Goal: Task Accomplishment & Management: Use online tool/utility

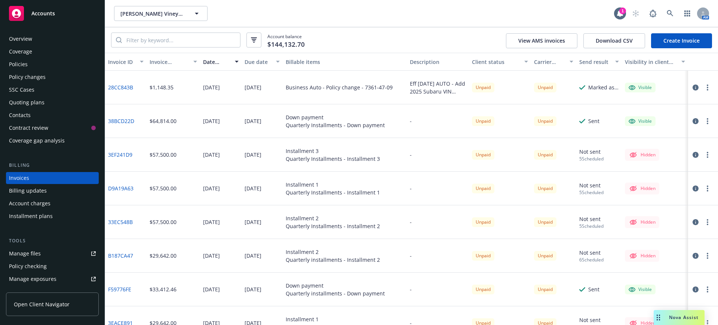
click at [41, 13] on span "Accounts" at bounding box center [43, 13] width 24 height 6
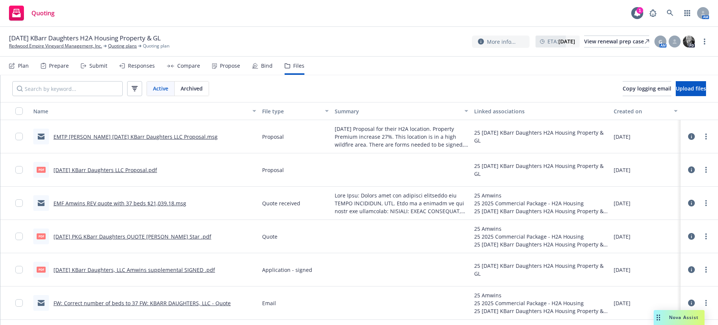
click at [676, 317] on span "Nova Assist" at bounding box center [684, 317] width 30 height 6
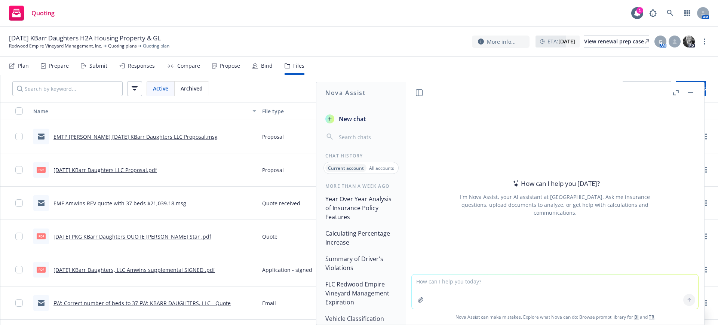
click at [411, 280] on textarea at bounding box center [554, 291] width 286 height 34
type textarea "check this mvr and list all the citations and accidents including points."
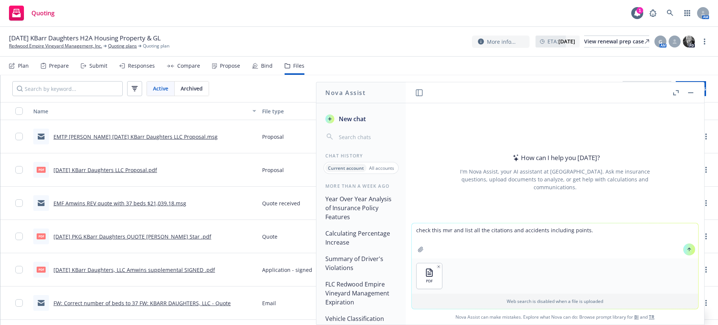
click at [688, 249] on button at bounding box center [689, 249] width 12 height 12
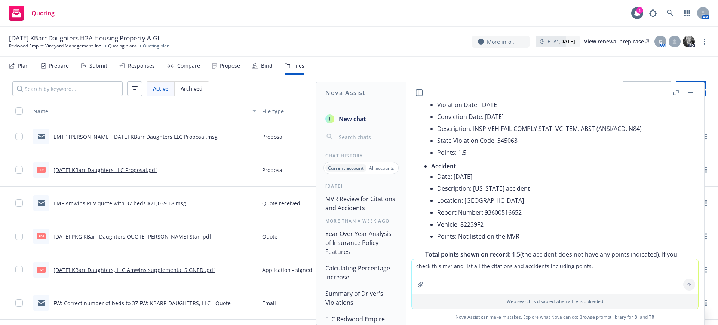
scroll to position [137, 0]
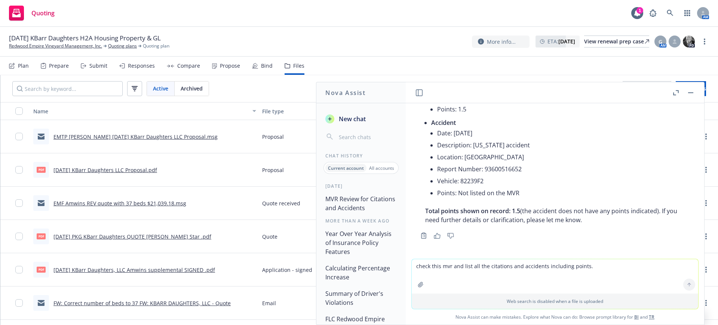
click at [690, 93] on button "button" at bounding box center [690, 92] width 9 height 9
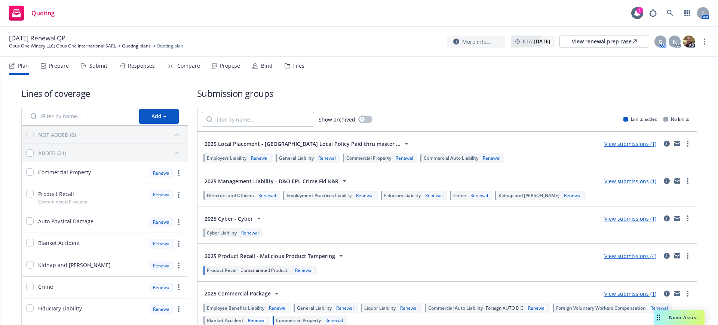
click at [97, 65] on div "Submit" at bounding box center [98, 66] width 18 height 6
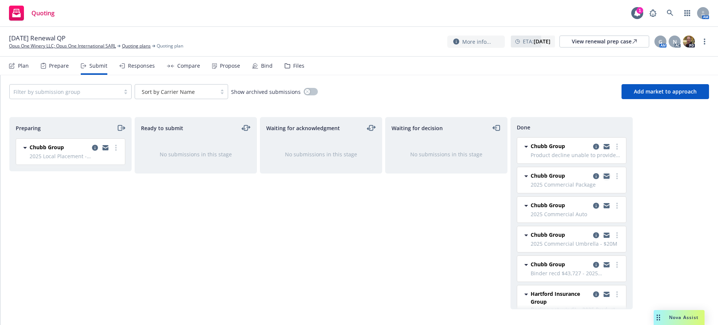
click at [603, 174] on icon "copy logging email" at bounding box center [606, 174] width 6 height 3
click at [593, 175] on icon "copy logging email" at bounding box center [596, 176] width 6 height 6
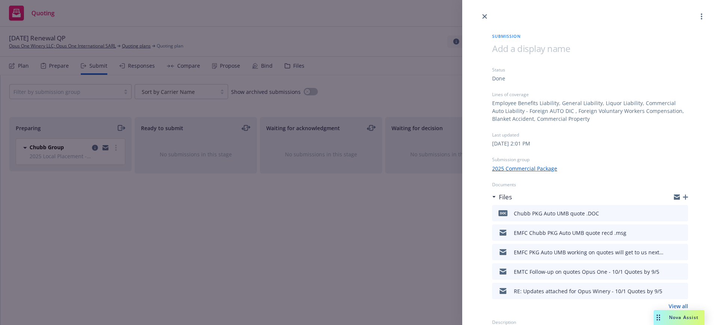
click at [675, 305] on link "View all" at bounding box center [677, 306] width 19 height 8
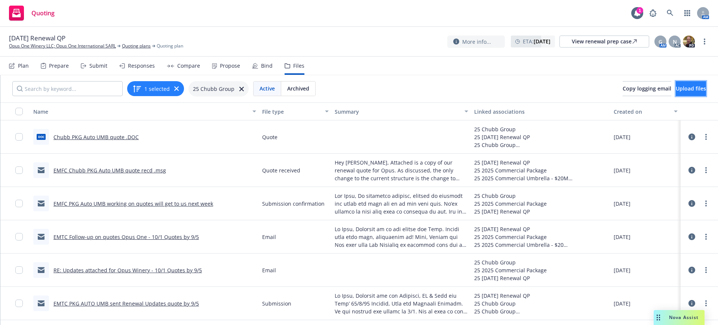
click at [675, 87] on span "Upload files" at bounding box center [690, 88] width 30 height 7
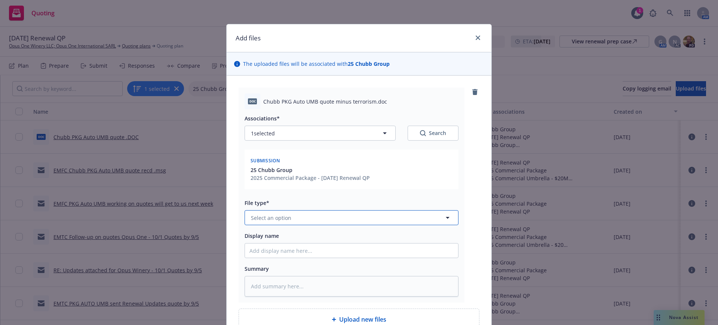
click at [250, 213] on button "Select an option" at bounding box center [351, 217] width 214 height 15
type input "quote"
click at [252, 174] on span "Quote" at bounding box center [260, 177] width 16 height 8
click at [245, 250] on input "Display name" at bounding box center [351, 250] width 213 height 14
type textarea "x"
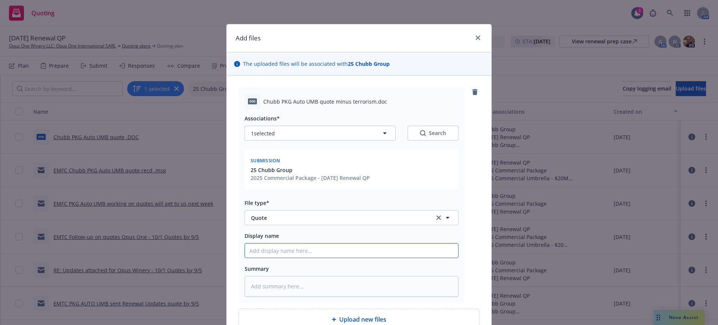
type input "C"
type textarea "x"
type input "Ch"
type textarea "x"
type input "Chu"
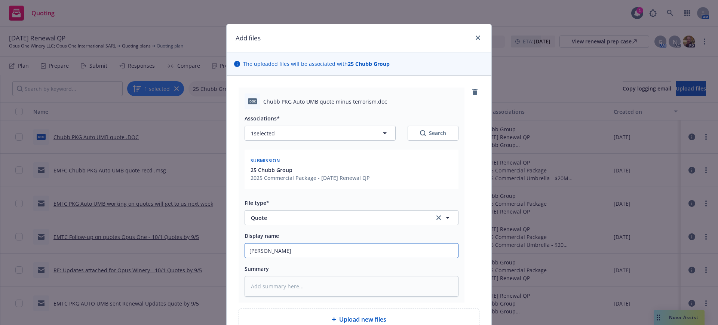
type textarea "x"
type input "Chub"
type textarea "x"
type input "Chubb"
type textarea "x"
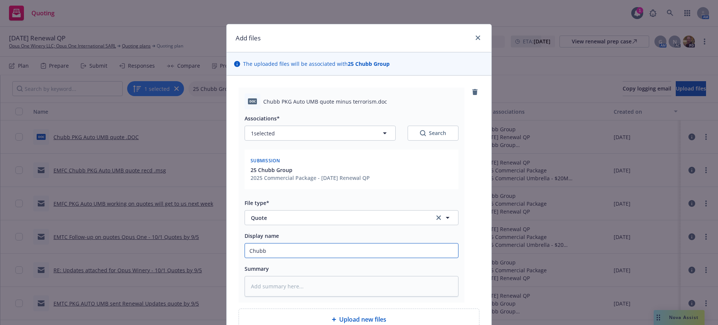
type input "Chubb"
type textarea "x"
type input "Chubb P"
type textarea "x"
type input "Chubb PK"
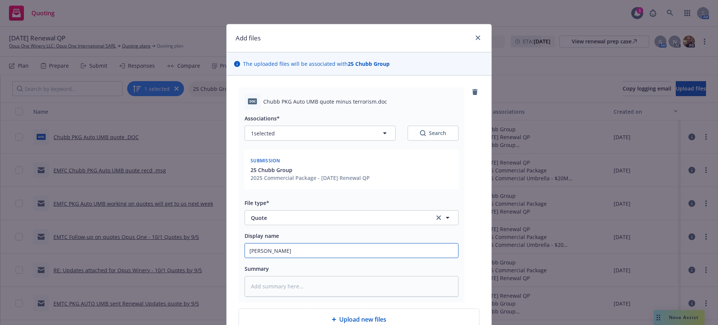
type textarea "x"
type input "Chubb PKG"
type textarea "x"
type input "Chubb PKG"
type textarea "x"
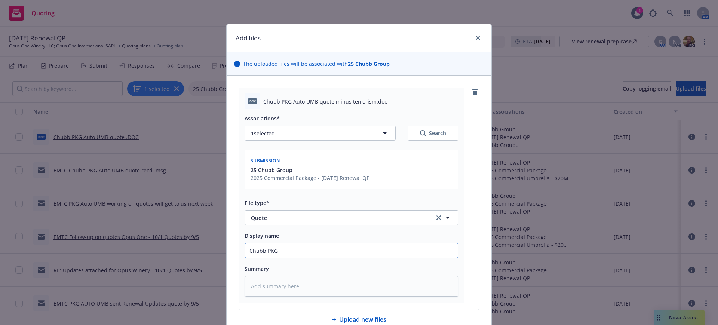
type input "Chubb PKG A"
type textarea "x"
type input "Chubb PKG Au"
type textarea "x"
type input "Chubb PKG Aut"
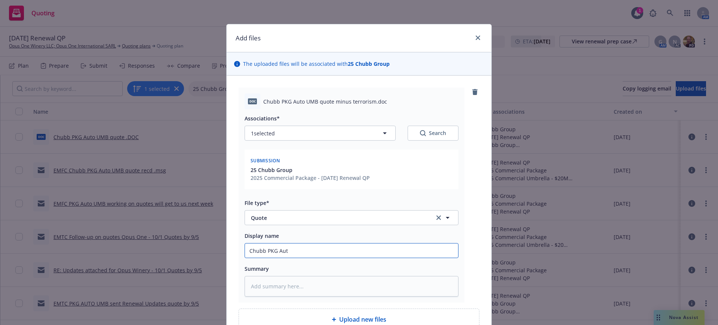
type textarea "x"
type input "Chubb PKG Auto"
type textarea "x"
type input "Chubb PKG Auto"
type textarea "x"
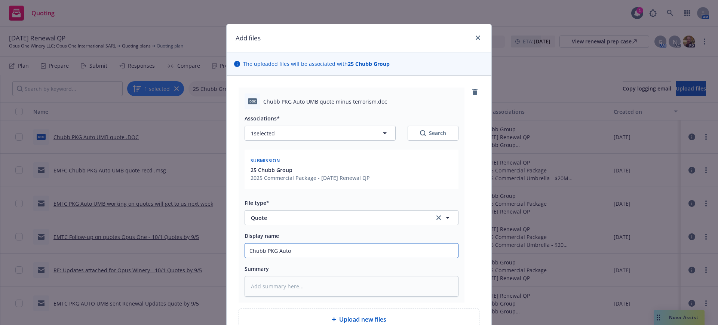
type input "Chubb PKG Auto U"
type textarea "x"
type input "Chubb PKG Auto UM"
type textarea "x"
type input "Chubb PKG Auto UMB"
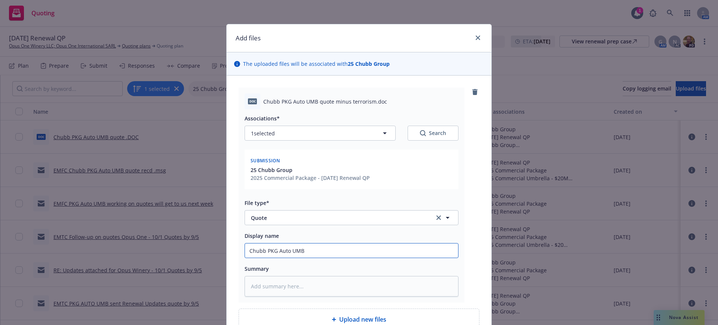
type textarea "x"
type input "Chubb PKG Auto UMB"
type textarea "x"
type input "Chubb PKG Auto UMB m"
type textarea "x"
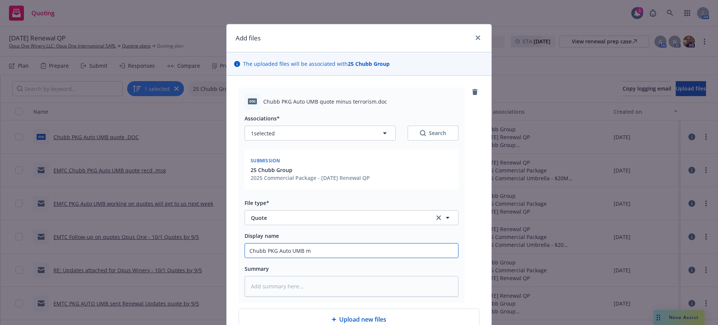
type input "Chubb PKG Auto UMB mi"
type textarea "x"
type input "Chubb PKG Auto UMB min"
type textarea "x"
type input "Chubb PKG Auto UMB minu"
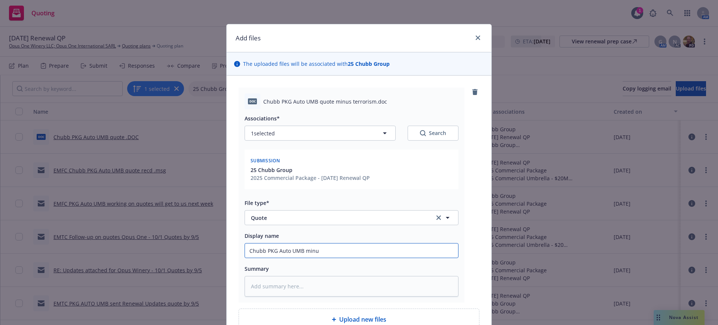
type textarea "x"
type input "Chubb PKG Auto UMB minus"
type textarea "x"
type input "Chubb PKG Auto UMB minus"
type textarea "x"
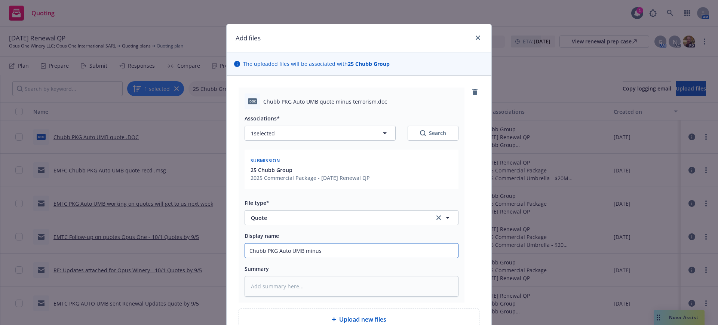
type input "Chubb PKG Auto UMB minus t"
type textarea "x"
type input "Chubb PKG Auto UMB minus te"
type textarea "x"
type input "Chubb PKG Auto UMB minus ter"
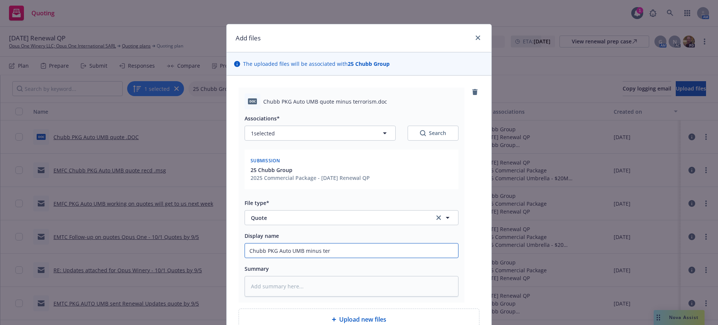
type textarea "x"
type input "Chubb PKG Auto UMB minus terr"
type textarea "x"
type input "Chubb PKG Auto UMB minus terro"
type textarea "x"
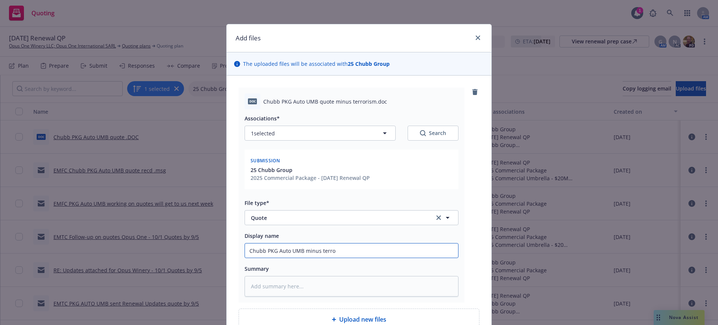
type input "Chubb PKG Auto UMB minus terror"
type textarea "x"
type input "Chubb PKG Auto UMB minus terrori"
type textarea "x"
type input "Chubb PKG Auto UMB minus terroris"
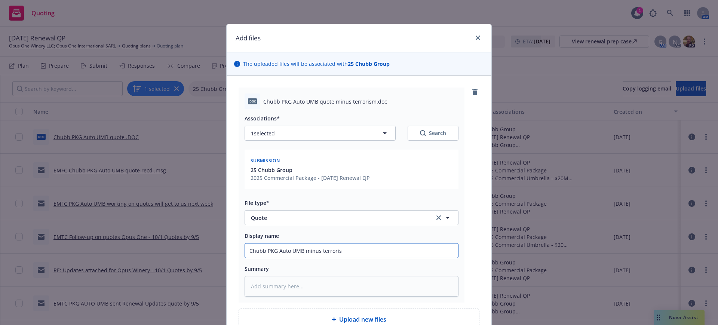
type textarea "x"
type input "Chubb PKG Auto UMB minus terrorism"
type textarea "x"
type input "Chubb PKG Auto UMB minus terrorism"
type textarea "x"
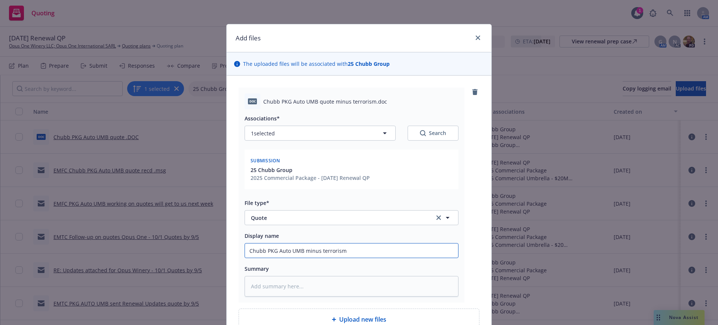
type input "Chubb PKG Auto UMB minus terrorism p"
type textarea "x"
type input "Chubb PKG Auto UMB minus terrorism pr"
type textarea "x"
type input "Chubb PKG Auto UMB minus terrorism pre"
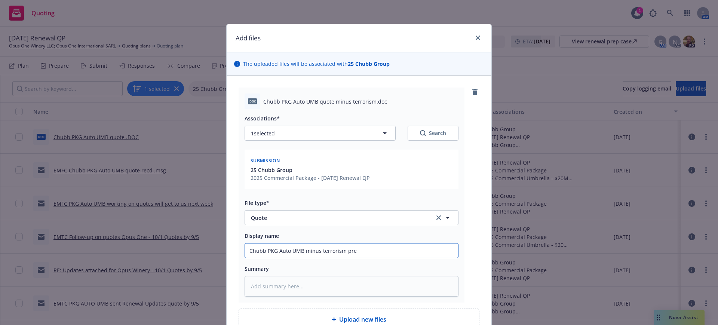
type textarea "x"
type input "Chubb PKG Auto UMB minus terrorism prem"
type textarea "x"
type input "Chubb PKG Auto UMB minus terrorism premi"
type textarea "x"
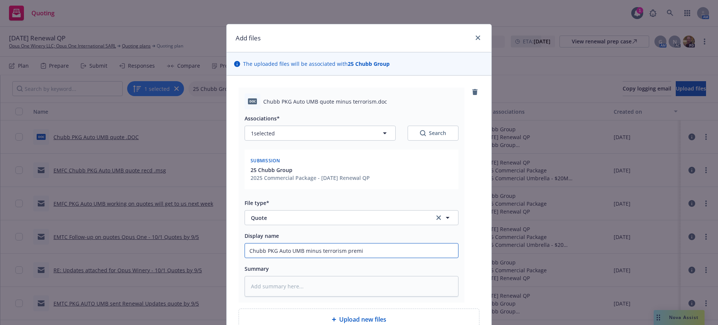
type input "Chubb PKG Auto UMB minus terrorism premiu"
type textarea "x"
type input "Chubb PKG Auto UMB minus terrorism premium"
type textarea "x"
type input "Chubb PKG Auto UMB minus terrorism premiums"
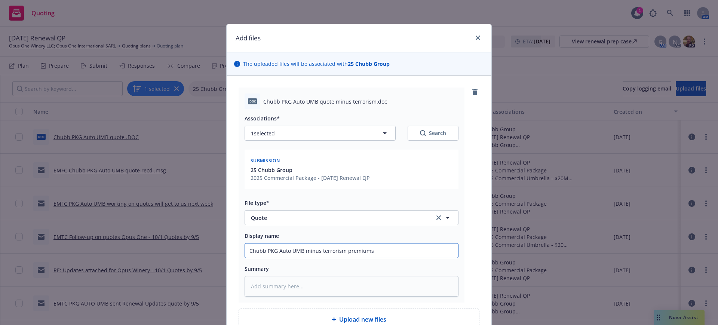
type textarea "x"
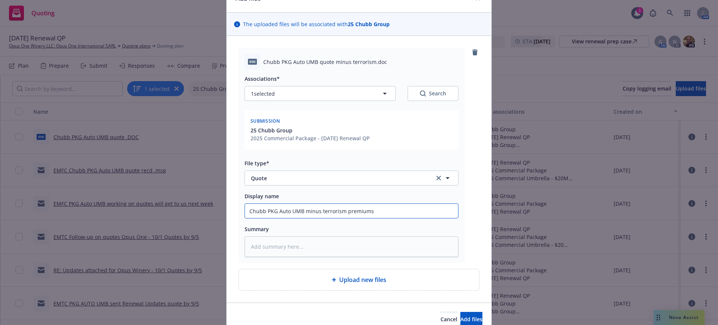
scroll to position [75, 0]
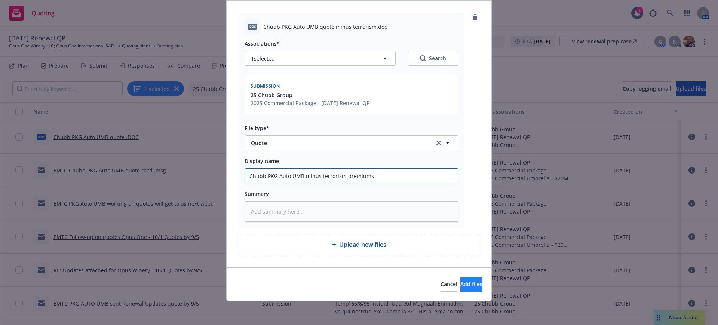
type input "Chubb PKG Auto UMB minus terrorism premiums"
click at [460, 283] on span "Add files" at bounding box center [471, 283] width 22 height 7
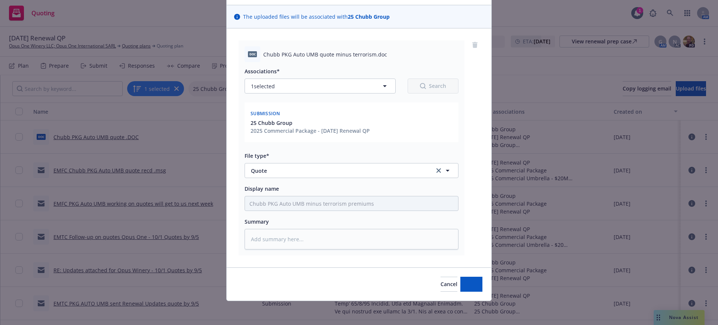
scroll to position [47, 0]
type textarea "x"
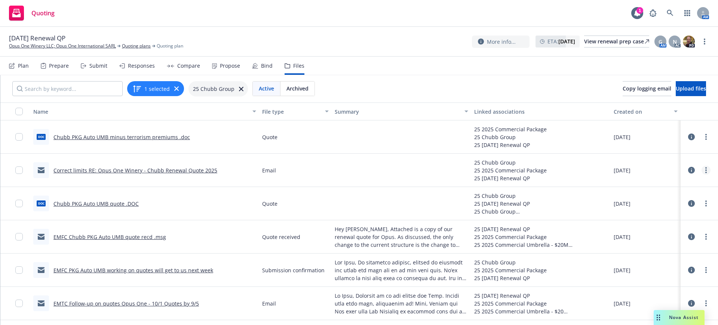
click at [701, 168] on link "more" at bounding box center [705, 170] width 9 height 9
click at [633, 215] on link "Edit" at bounding box center [658, 215] width 74 height 15
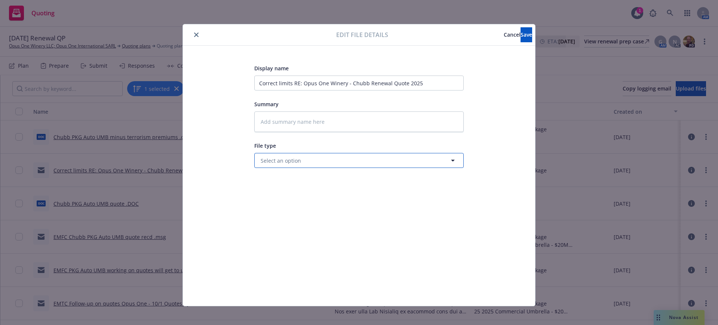
click at [260, 161] on span "Select an option" at bounding box center [280, 161] width 40 height 8
type input "quote"
drag, startPoint x: 275, startPoint y: 181, endPoint x: 272, endPoint y: 169, distance: 11.7
click at [275, 180] on div "Quote" at bounding box center [269, 181] width 21 height 11
click at [254, 82] on input "Correct limits RE: Opus One Winery - Chubb Renewal Quote 2025" at bounding box center [358, 82] width 209 height 15
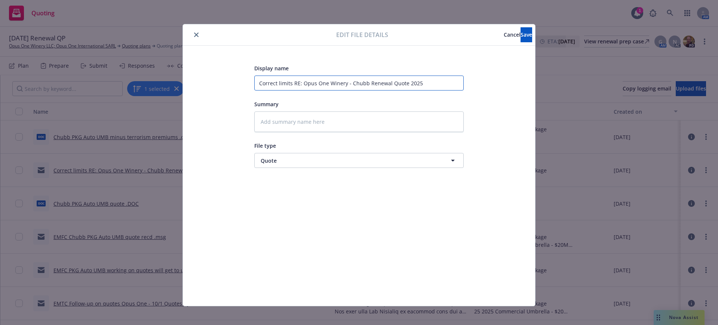
type textarea "x"
type input "ECorrect limits RE: Opus One Winery - Chubb Renewal Quote 2025"
type textarea "x"
type input "EMCorrect limits RE: Opus One Winery - Chubb Renewal Quote 2025"
type textarea "x"
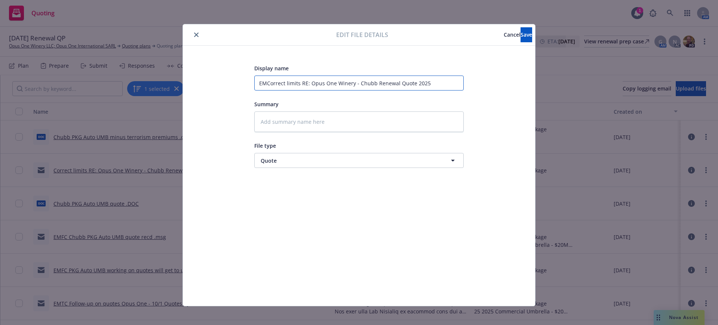
type input "EMTCorrect limits RE: Opus One Winery - Chubb Renewal Quote 2025"
type textarea "x"
type input "EMTCCorrect limits RE: Opus One Winery - Chubb Renewal Quote 2025"
type textarea "x"
type input "EMTC Correct limits RE: Opus One Winery - Chubb Renewal Quote 2025"
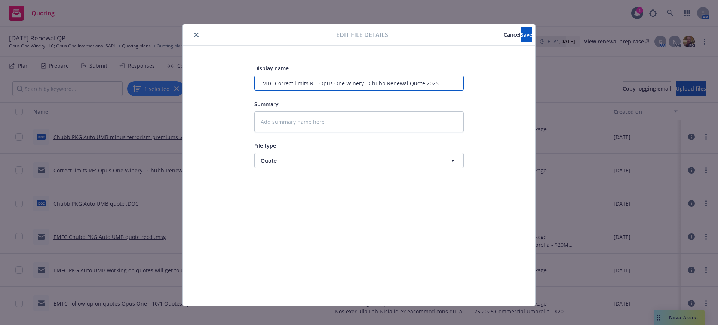
type textarea "x"
type input "EMTC PCorrect limits RE: Opus One Winery - Chubb Renewal Quote 2025"
type textarea "x"
type input "EMTC PKCorrect limits RE: Opus One Winery - Chubb Renewal Quote 2025"
type textarea "x"
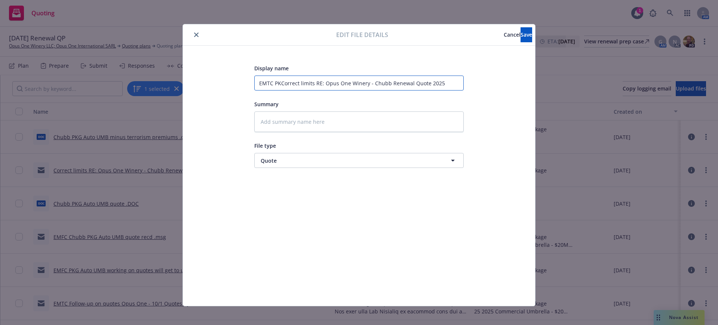
type input "EMTC PKGCorrect limits RE: Opus One Winery - Chubb Renewal Quote 2025"
type textarea "x"
type input "EMTC PKG Correct limits RE: Opus One Winery - Chubb Renewal Quote 2025"
drag, startPoint x: 316, startPoint y: 83, endPoint x: 448, endPoint y: 82, distance: 132.3
click at [448, 82] on input "EMTC PKG Correct limits RE: Opus One Winery - Chubb Renewal Quote 2025" at bounding box center [358, 82] width 209 height 15
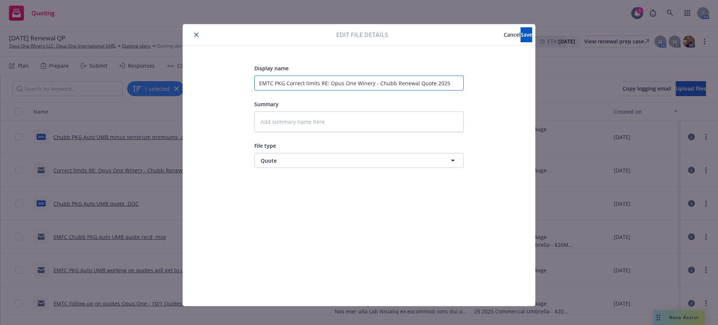
type textarea "x"
type input "EMTC PKG Correct limits"
type textarea "x"
type input "EMTC PKG Correct limits"
click at [256, 120] on textarea at bounding box center [358, 121] width 209 height 21
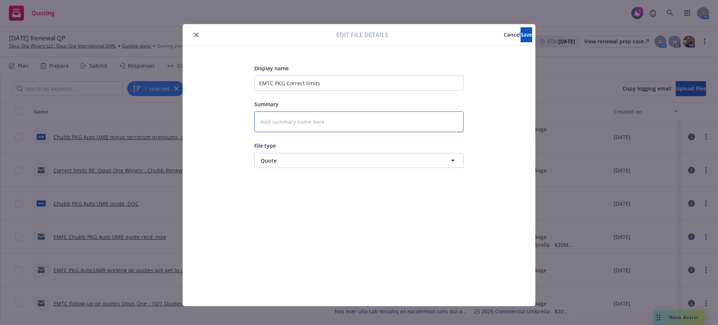
paste textarea "Hi [PERSON_NAME], Thanks for the quote. Please correct the following limits: Pe…"
type textarea "x"
type textarea "Hi [PERSON_NAME], Thanks for the quote. Please correct the following limits: Pe…"
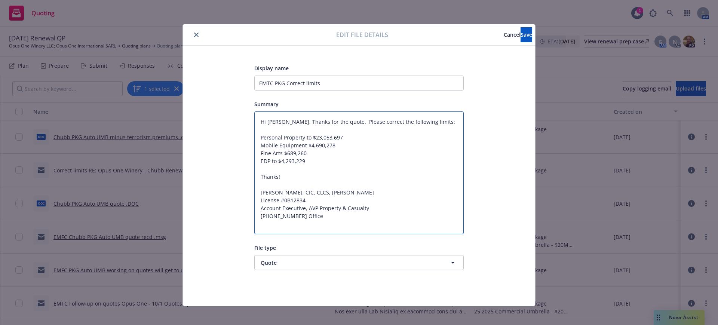
click at [312, 216] on textarea "Hi [PERSON_NAME], Thanks for the quote. Please correct the following limits: Pe…" at bounding box center [358, 172] width 209 height 123
type textarea "x"
type textarea "Hi [PERSON_NAME], Thanks for the quote. Please correct the following limits: Pe…"
click at [520, 35] on span "Save" at bounding box center [526, 34] width 12 height 7
type textarea "x"
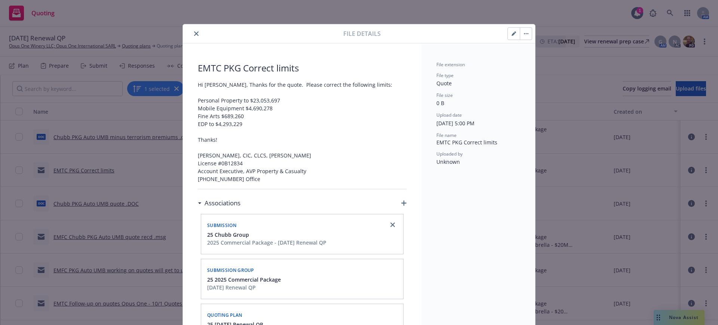
click at [194, 33] on icon "close" at bounding box center [196, 33] width 4 height 4
